Goal: Task Accomplishment & Management: Manage account settings

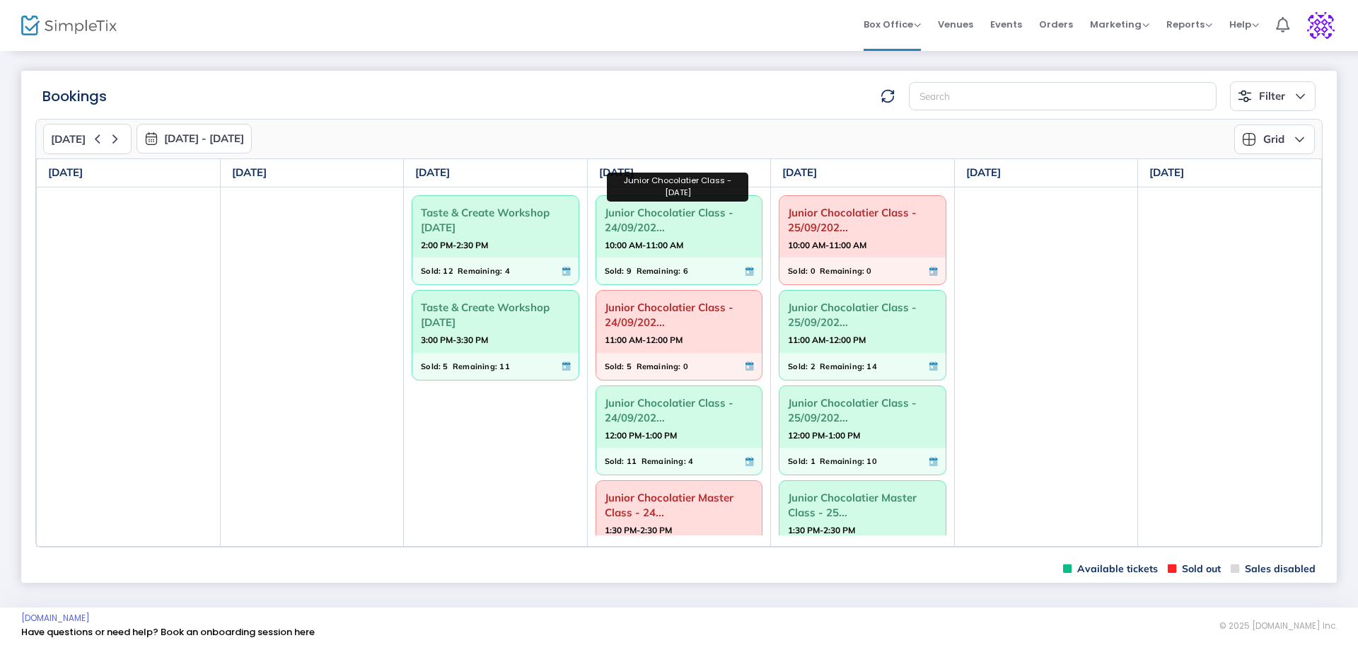
click at [671, 224] on span "Junior Chocolatier Class - 24/09/202..." at bounding box center [679, 220] width 149 height 37
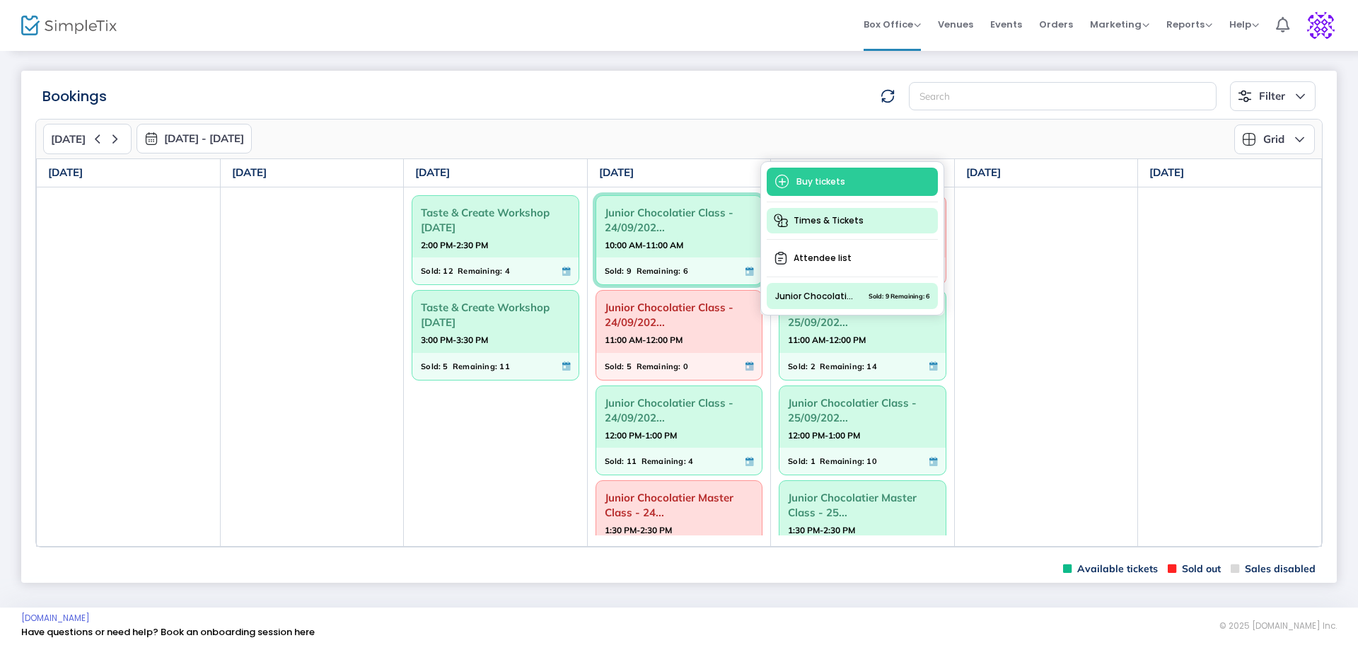
click at [838, 223] on span "Times & Tickets" at bounding box center [852, 220] width 171 height 25
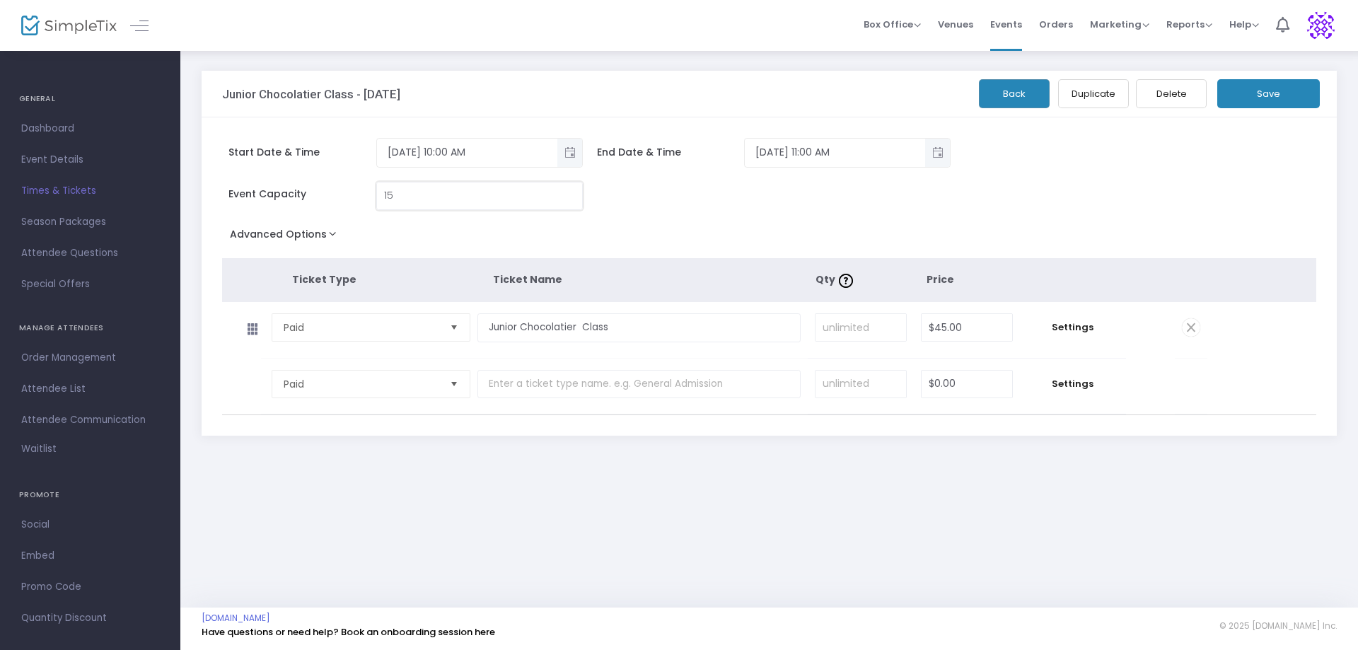
click at [419, 195] on input "15" at bounding box center [479, 196] width 205 height 27
click at [418, 195] on input "15" at bounding box center [479, 196] width 205 height 27
type input "15"
drag, startPoint x: 1282, startPoint y: 88, endPoint x: 949, endPoint y: 313, distance: 402.6
click at [1282, 88] on button "Save" at bounding box center [1268, 93] width 103 height 29
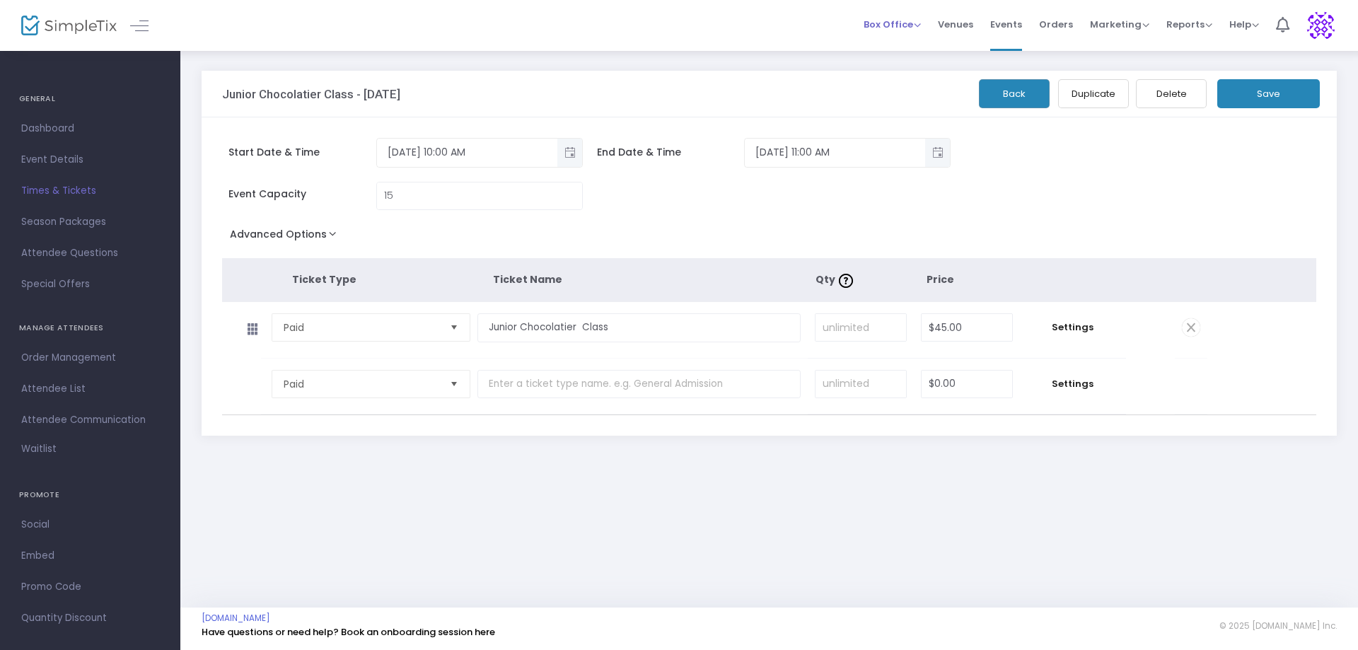
click at [920, 25] on span "Box Office" at bounding box center [892, 24] width 57 height 13
click at [893, 71] on li "Bookings" at bounding box center [914, 76] width 101 height 28
